Goal: Task Accomplishment & Management: Manage account settings

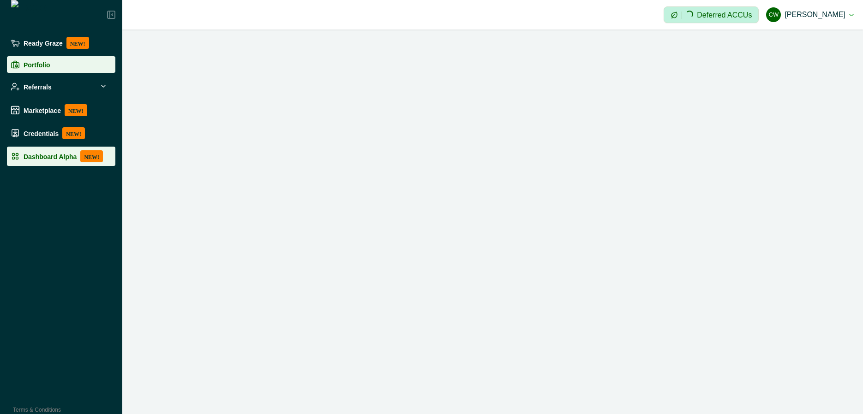
click at [45, 154] on p "Dashboard Alpha" at bounding box center [50, 156] width 53 height 7
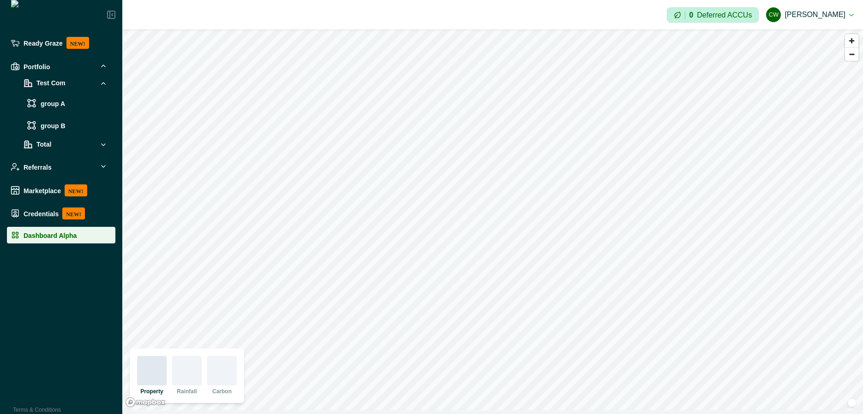
click at [809, 14] on button "[PERSON_NAME] [PERSON_NAME]" at bounding box center [810, 15] width 88 height 22
click at [223, 377] on div at bounding box center [222, 371] width 30 height 30
click at [163, 377] on div at bounding box center [152, 371] width 30 height 30
click at [798, 10] on button "[PERSON_NAME] [PERSON_NAME]" at bounding box center [810, 15] width 88 height 22
click at [792, 43] on button "Sign out" at bounding box center [802, 41] width 102 height 15
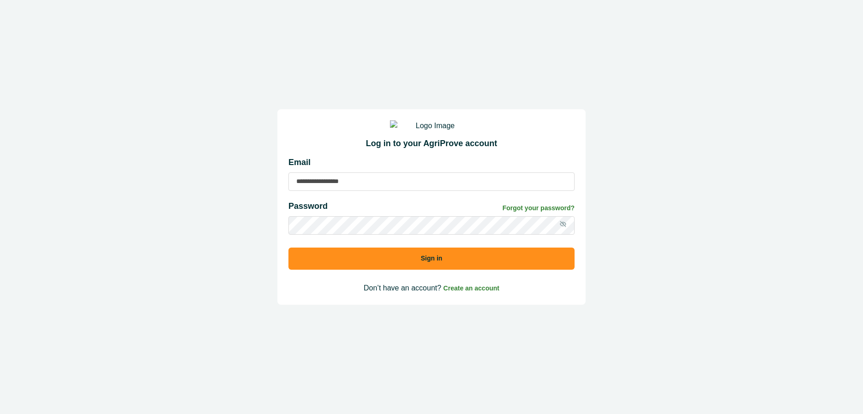
click at [355, 185] on input at bounding box center [431, 182] width 286 height 18
click at [319, 191] on input at bounding box center [431, 182] width 286 height 18
type input "**********"
click at [319, 191] on input "**********" at bounding box center [431, 182] width 286 height 18
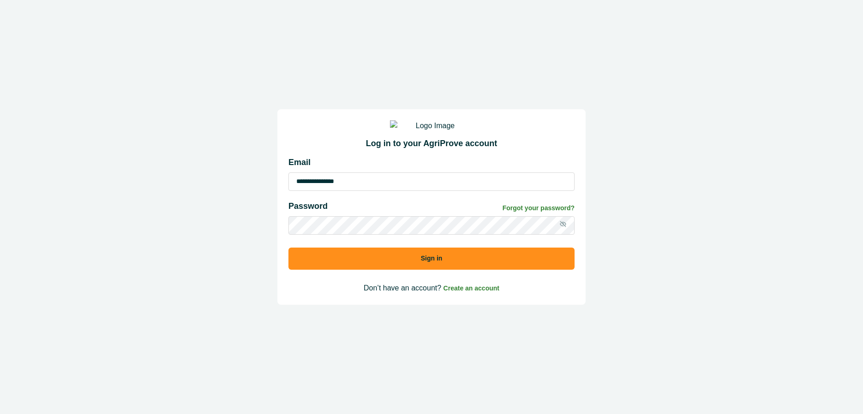
click at [288, 248] on button "Sign in" at bounding box center [431, 259] width 286 height 22
